Goal: Transaction & Acquisition: Purchase product/service

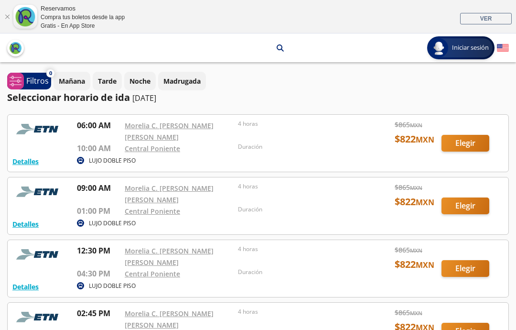
click at [469, 145] on div at bounding box center [258, 143] width 501 height 57
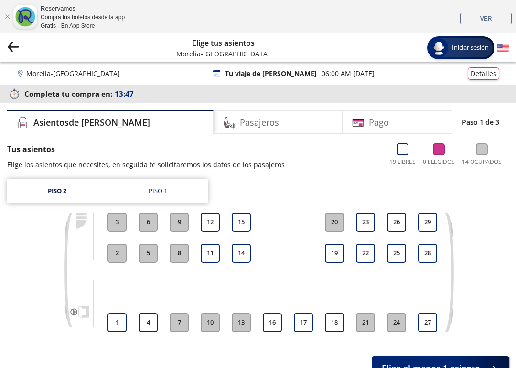
click at [176, 192] on link "Piso 1" at bounding box center [157, 191] width 100 height 24
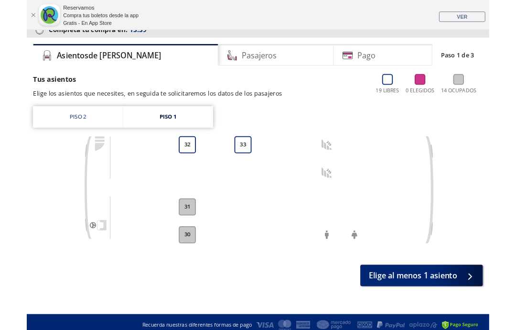
scroll to position [99, 0]
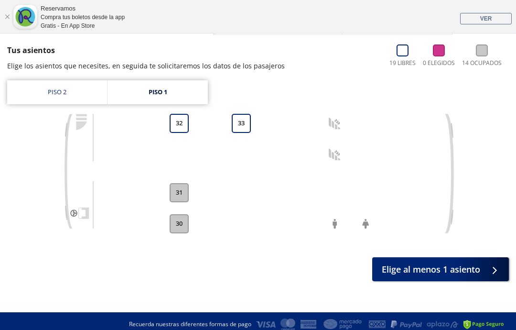
click at [176, 123] on button "32" at bounding box center [179, 123] width 19 height 19
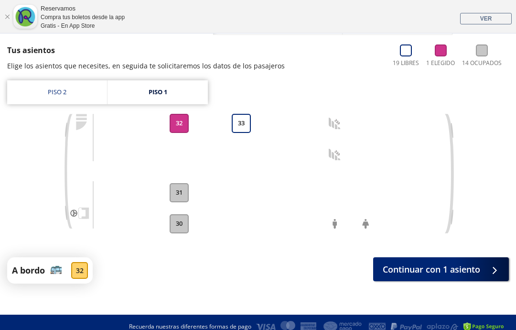
scroll to position [107, 0]
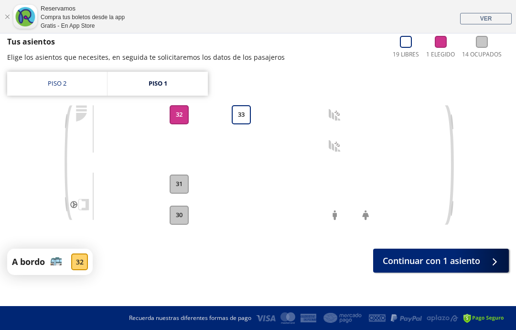
click at [468, 256] on span "Continuar con 1 asiento" at bounding box center [431, 260] width 97 height 13
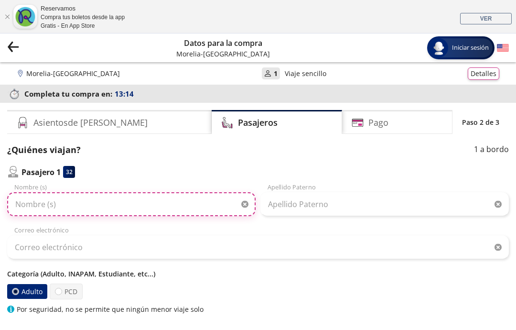
click at [89, 201] on input "Nombre (s)" at bounding box center [131, 204] width 248 height 24
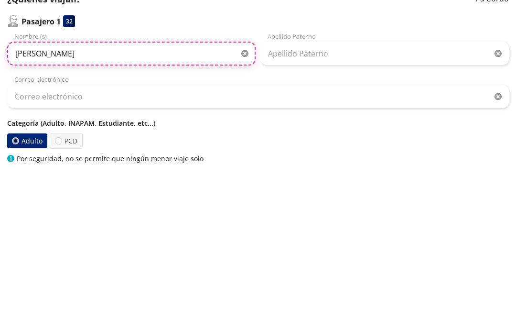
type input "[PERSON_NAME]"
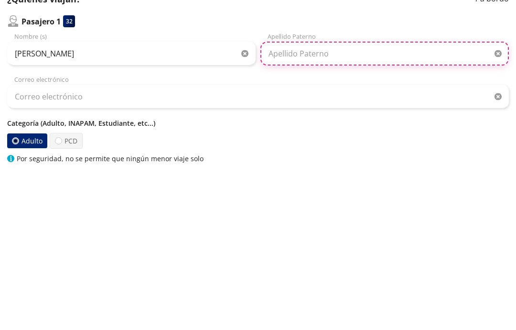
click at [313, 192] on input "Apellido Paterno" at bounding box center [384, 204] width 248 height 24
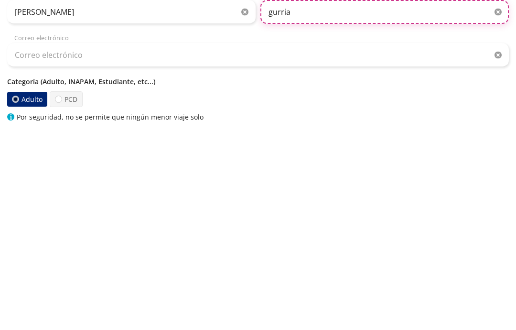
type input "gurria"
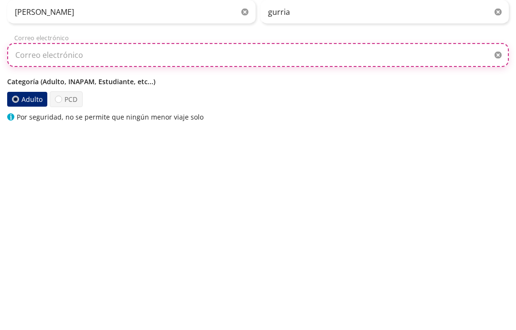
click at [136, 235] on input "Correo electrónico" at bounding box center [258, 247] width 502 height 24
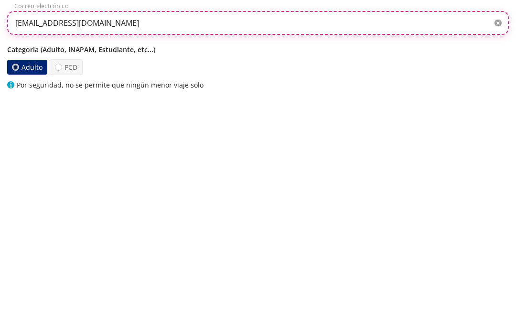
scroll to position [1, 0]
type input "[EMAIL_ADDRESS][DOMAIN_NAME]"
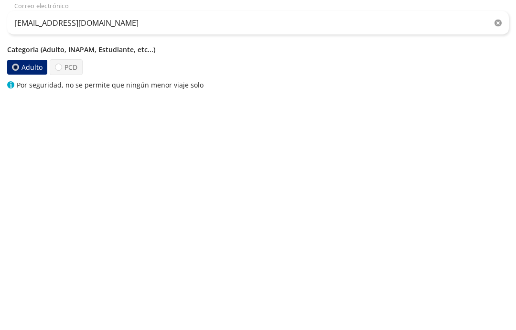
click at [35, 283] on label "Adulto" at bounding box center [27, 290] width 41 height 15
click at [19, 287] on input "Adulto" at bounding box center [15, 290] width 6 height 6
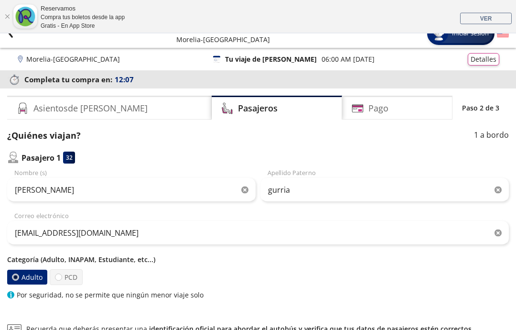
scroll to position [0, 0]
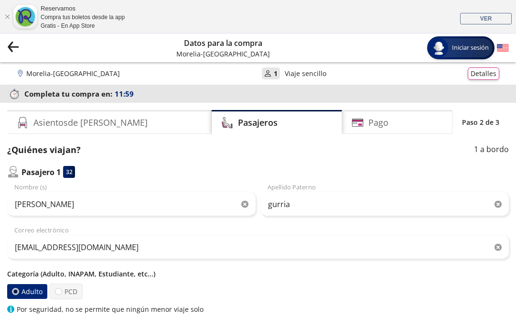
click at [394, 123] on div "Pago" at bounding box center [397, 122] width 110 height 24
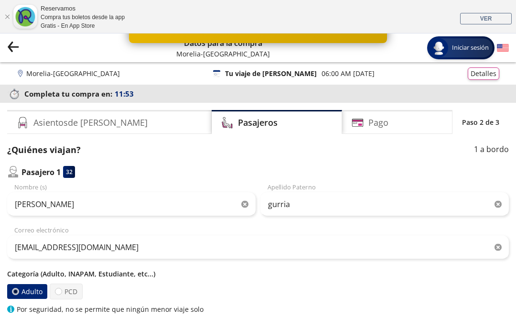
click at [419, 120] on div "Pago" at bounding box center [397, 122] width 110 height 24
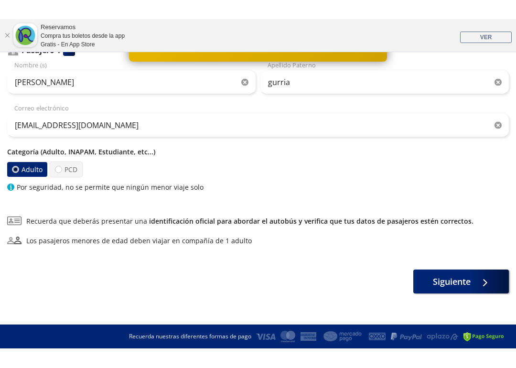
scroll to position [102, 0]
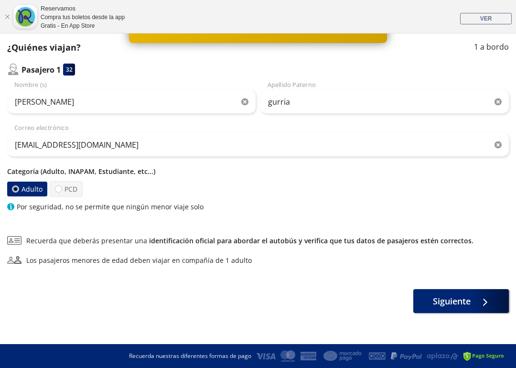
click at [464, 300] on span "Siguiente" at bounding box center [452, 301] width 38 height 13
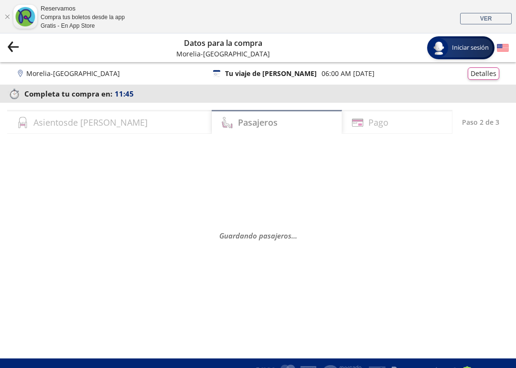
select select "MX"
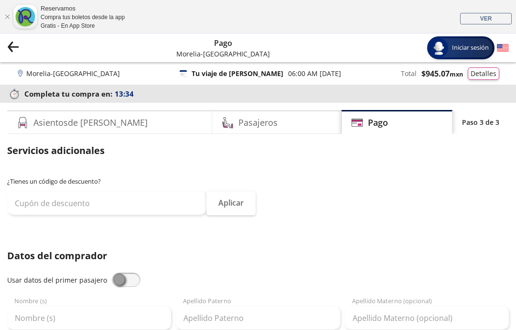
click at [492, 71] on button "Detalles" at bounding box center [484, 73] width 32 height 12
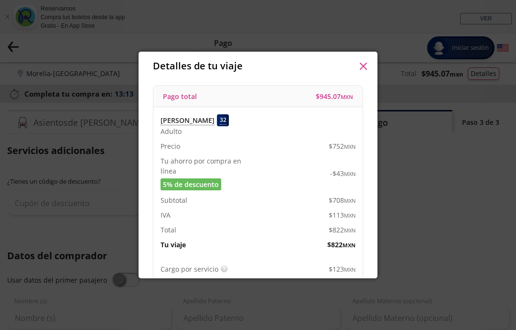
click at [362, 65] on icon "button" at bounding box center [363, 66] width 7 height 7
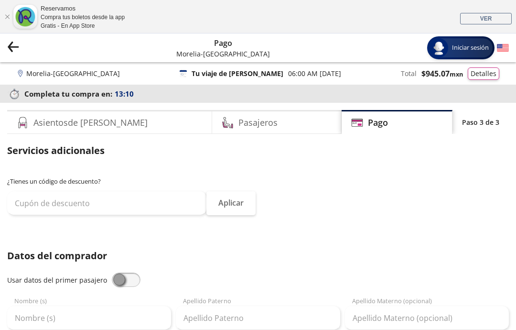
click at [255, 73] on div "Morelia - [GEOGRAPHIC_DATA] 126 Tu viaje de [PERSON_NAME] 06:00 AM [DATE] Total…" at bounding box center [258, 73] width 482 height 12
click at [269, 69] on p "Viaje sencillo" at bounding box center [272, 73] width 42 height 10
click at [231, 72] on icon at bounding box center [234, 73] width 6 height 6
click at [16, 51] on icon "Group 9 Created with Sketch." at bounding box center [13, 47] width 12 height 12
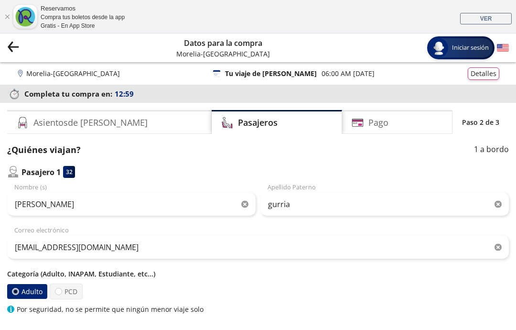
click at [8, 47] on icon "back" at bounding box center [10, 44] width 4 height 5
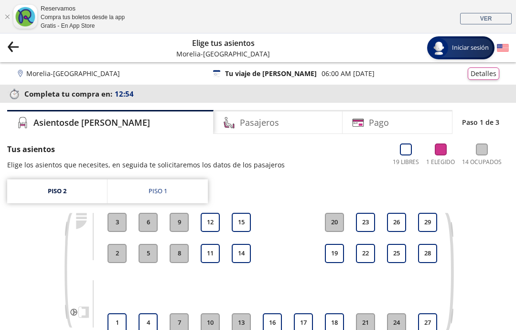
click at [12, 42] on icon "back" at bounding box center [10, 44] width 4 height 5
click at [14, 50] on icon "Group 9 Created with Sketch." at bounding box center [13, 47] width 12 height 12
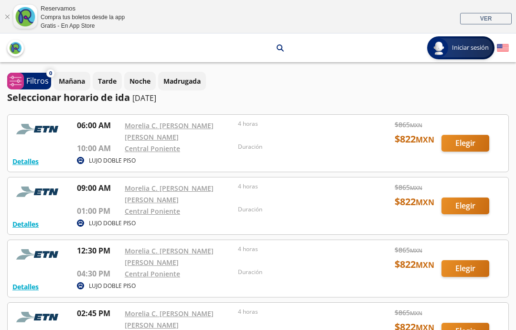
click at [465, 202] on div at bounding box center [258, 205] width 501 height 57
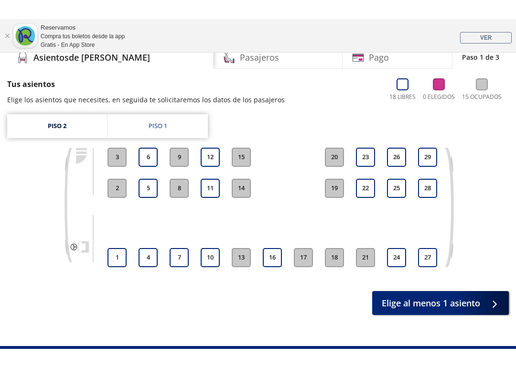
scroll to position [46, 0]
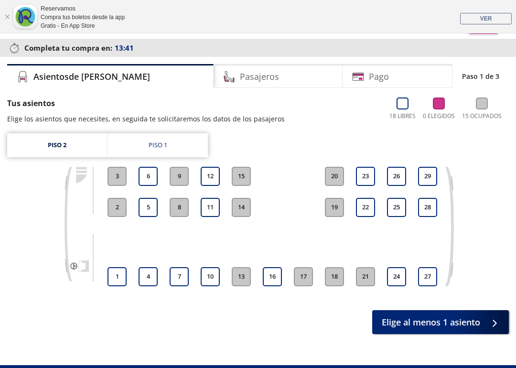
click at [164, 144] on div "Piso 1" at bounding box center [158, 145] width 19 height 10
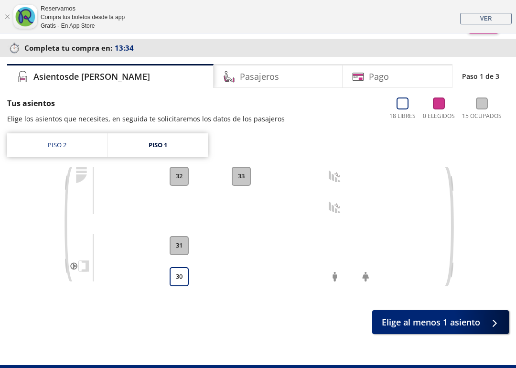
click at [182, 275] on button "30" at bounding box center [179, 276] width 19 height 19
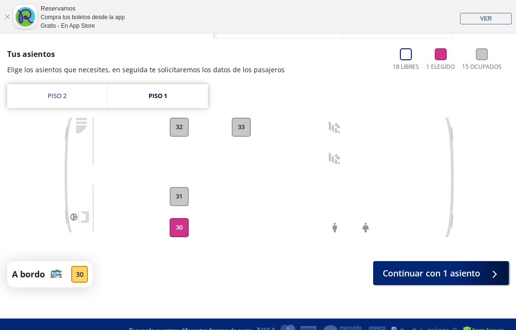
scroll to position [107, 0]
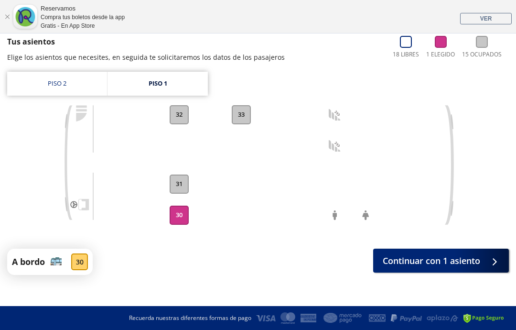
click at [451, 255] on span "Continuar con 1 asiento" at bounding box center [431, 260] width 97 height 13
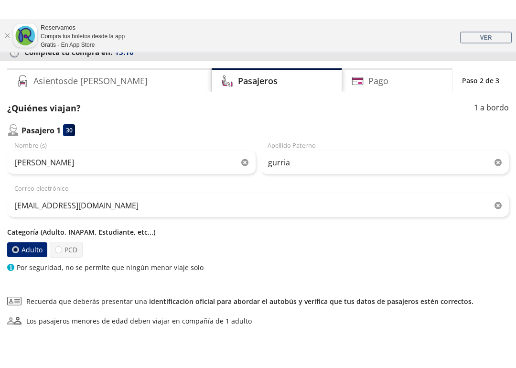
scroll to position [22, 0]
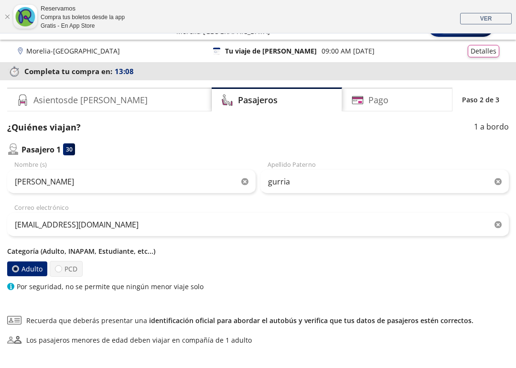
click at [109, 251] on p "Categoría (Adulto, INAPAM, Estudiante, etc...)" at bounding box center [258, 251] width 502 height 10
click at [27, 271] on label "Adulto" at bounding box center [27, 268] width 42 height 15
click at [19, 271] on input "Adulto" at bounding box center [15, 269] width 6 height 6
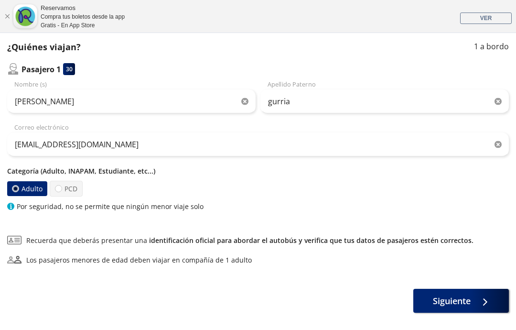
scroll to position [140, 0]
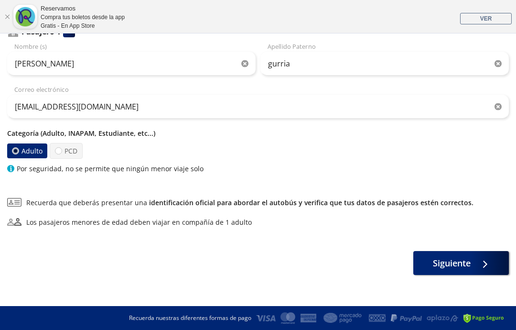
click at [472, 265] on button "Siguiente" at bounding box center [461, 263] width 96 height 24
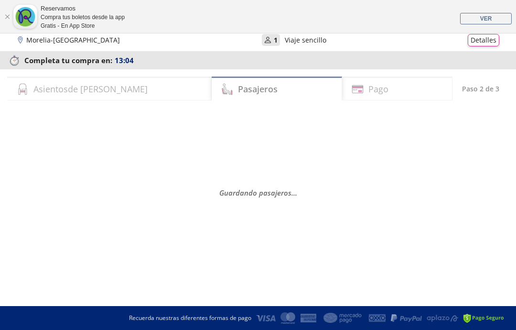
scroll to position [0, 0]
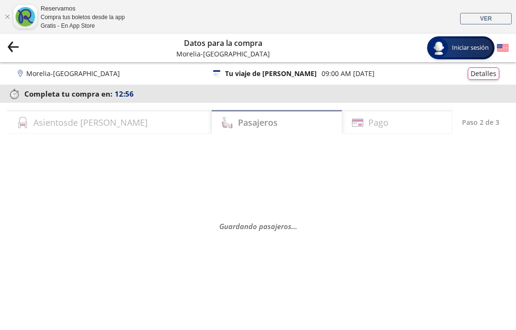
select select "MX"
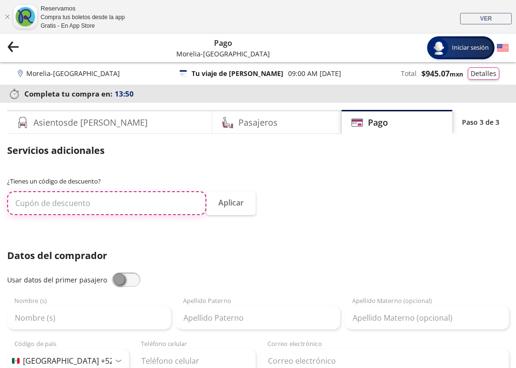
click at [143, 201] on input "text" at bounding box center [106, 203] width 199 height 24
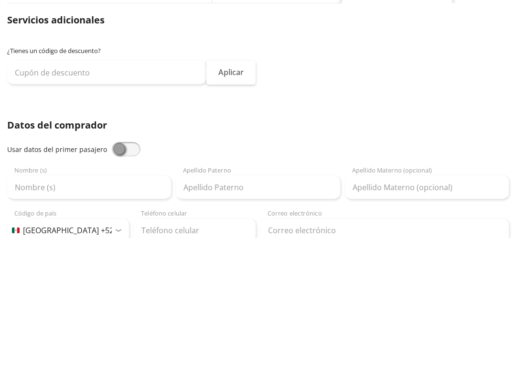
click at [453, 177] on div "¿Tienes un código de descuento? Aplicar" at bounding box center [258, 201] width 502 height 48
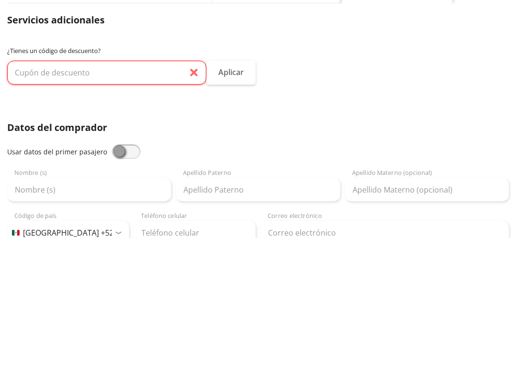
scroll to position [130, 0]
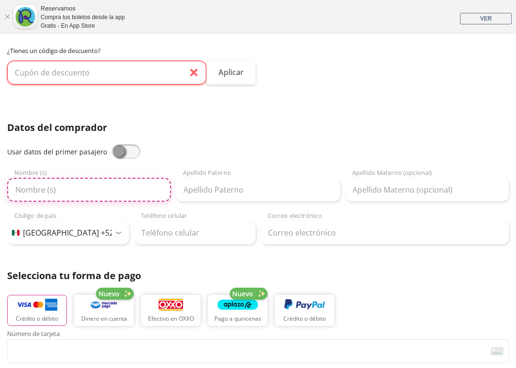
click at [93, 190] on input "Nombre (s)" at bounding box center [89, 190] width 164 height 24
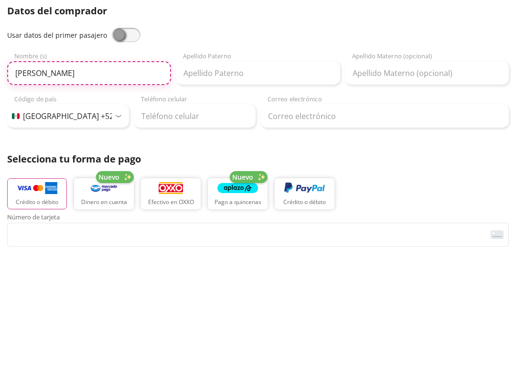
type input "[PERSON_NAME]"
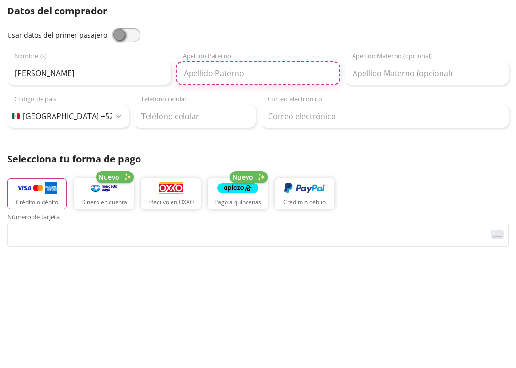
click at [227, 178] on input "Apellido Paterno" at bounding box center [258, 190] width 164 height 24
type input "Gurria"
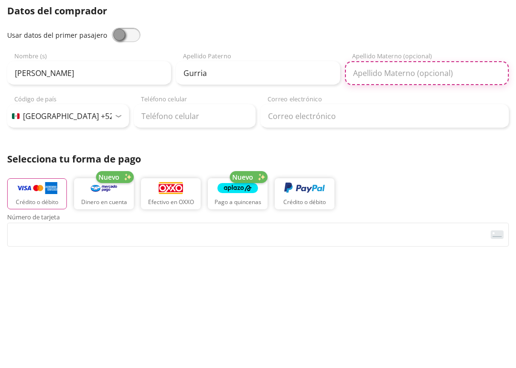
click at [373, 178] on input "Apellido Materno (opcional)" at bounding box center [427, 190] width 164 height 24
type input "[PERSON_NAME]"
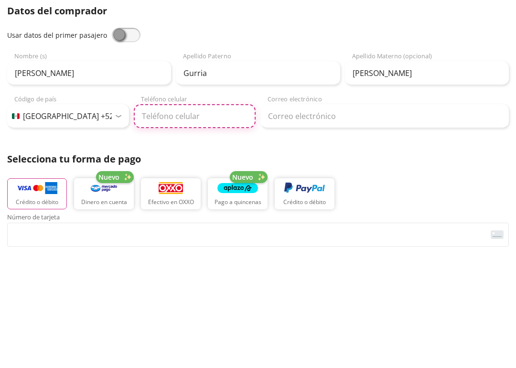
click at [190, 221] on input "Teléfono celular" at bounding box center [195, 233] width 122 height 24
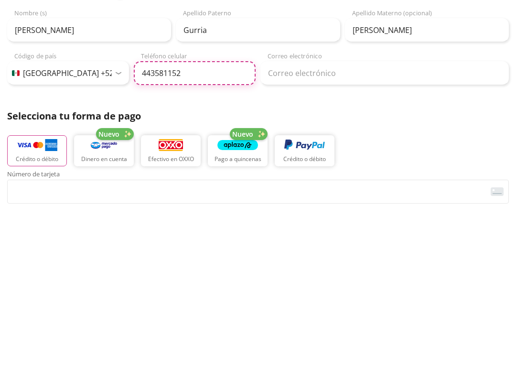
type input "[PHONE_NUMBER]"
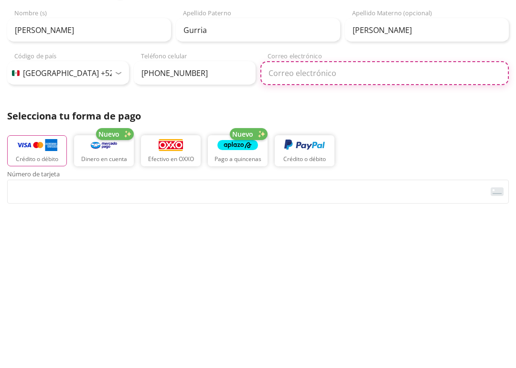
click at [299, 221] on input "Correo electrónico" at bounding box center [384, 233] width 248 height 24
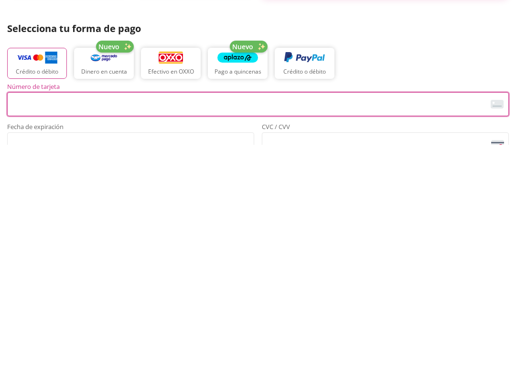
scroll to position [154, 0]
type input "[EMAIL_ADDRESS][DOMAIN_NAME]"
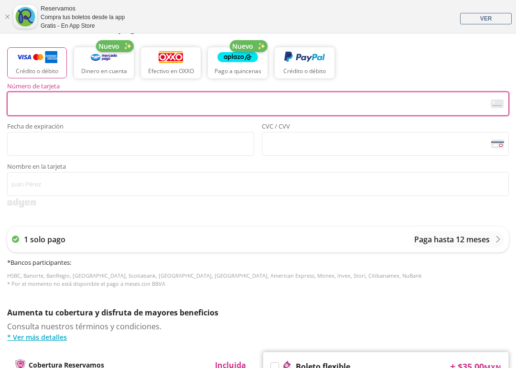
click at [37, 60] on img "button" at bounding box center [37, 57] width 41 height 14
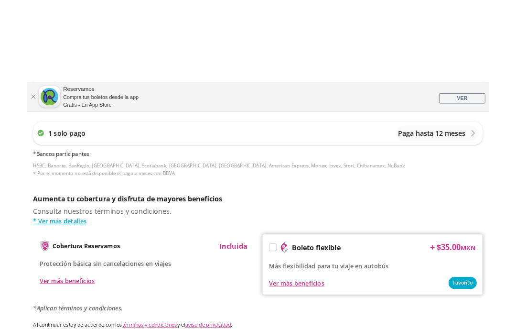
scroll to position [598, 0]
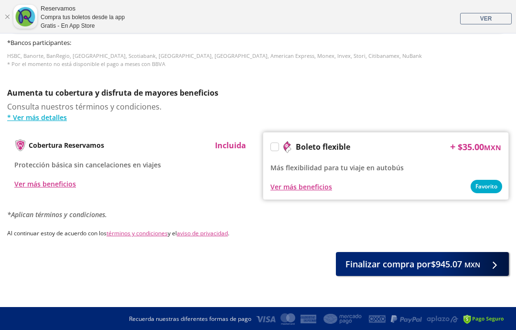
click at [420, 265] on span "Finalizar compra por $945.07 MXN" at bounding box center [412, 263] width 135 height 13
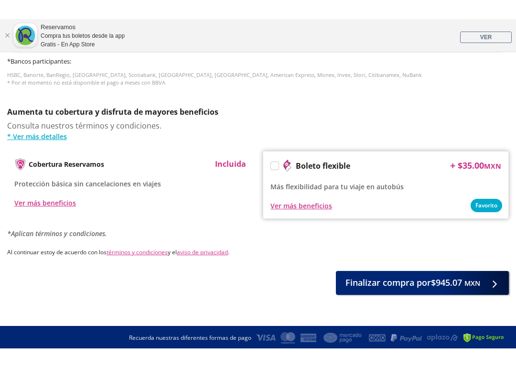
scroll to position [570, 0]
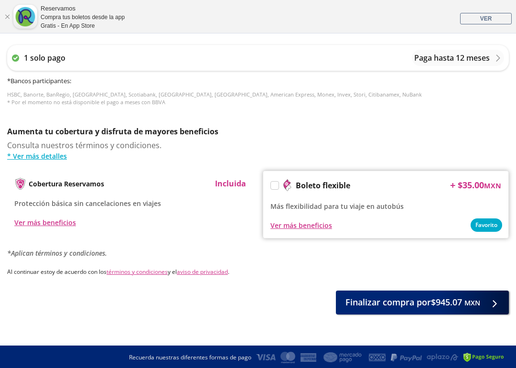
click at [483, 298] on button "Finalizar compra por $945.07 MXN" at bounding box center [422, 302] width 173 height 24
click at [428, 297] on span "Finalizar compra por $945.07 MXN" at bounding box center [412, 302] width 135 height 13
click at [488, 299] on div at bounding box center [492, 302] width 14 height 12
click at [496, 300] on icon at bounding box center [494, 303] width 7 height 7
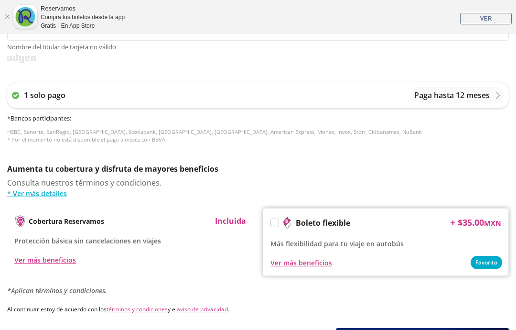
scroll to position [609, 0]
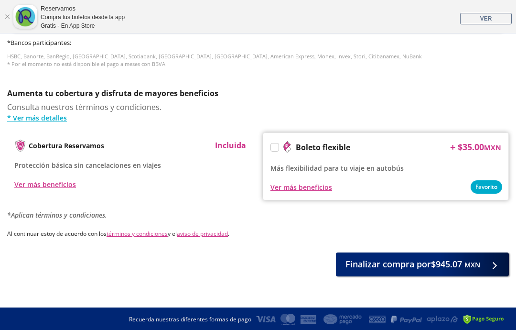
click at [493, 261] on div at bounding box center [492, 264] width 14 height 12
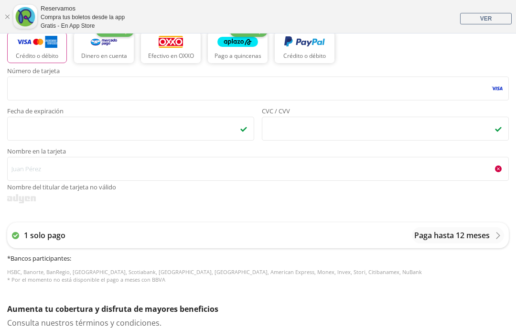
scroll to position [393, 0]
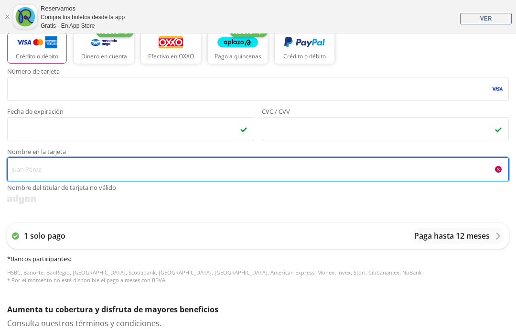
click at [53, 164] on input "Nombre en la tarjeta Nombre del titular de tarjeta no válido" at bounding box center [258, 169] width 502 height 24
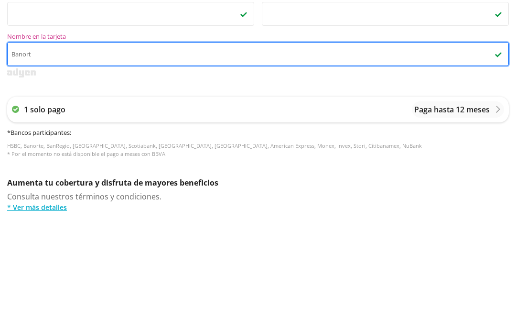
type input "Banorte"
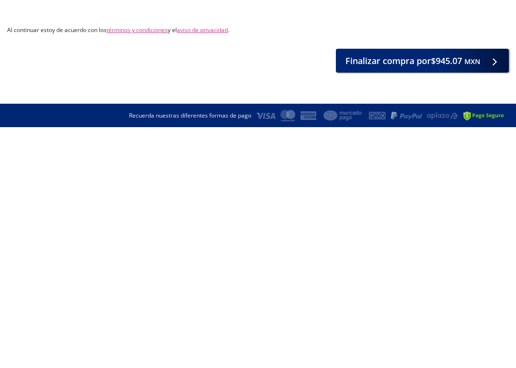
scroll to position [559, 0]
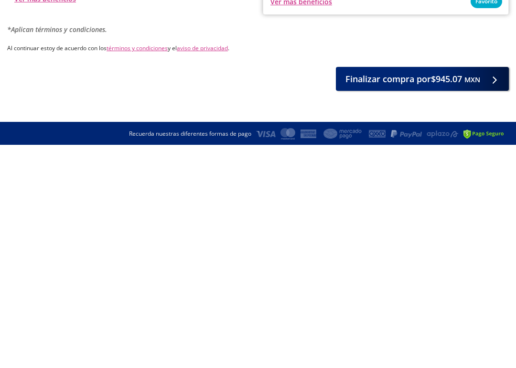
click at [450, 296] on span "Finalizar compra por $945.07 MXN" at bounding box center [412, 302] width 135 height 13
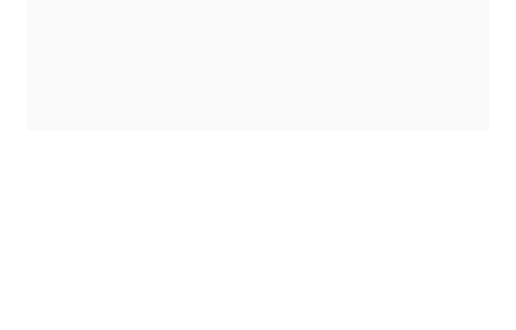
scroll to position [0, 0]
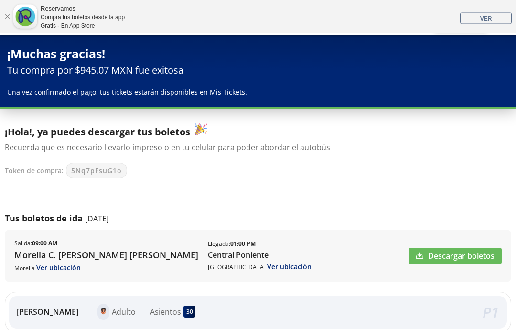
scroll to position [30, 0]
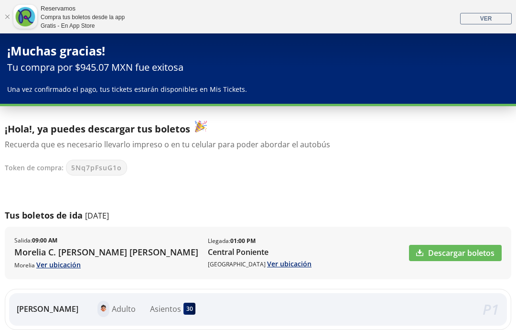
click at [470, 254] on link "Descargar boletos" at bounding box center [455, 253] width 93 height 16
